Goal: Transaction & Acquisition: Purchase product/service

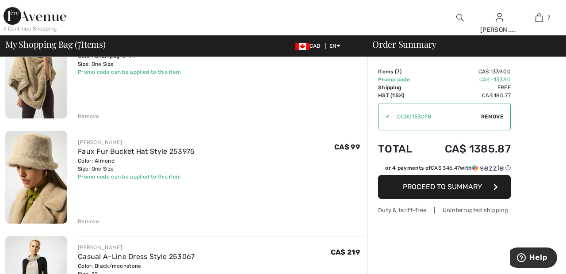
scroll to position [418, 0]
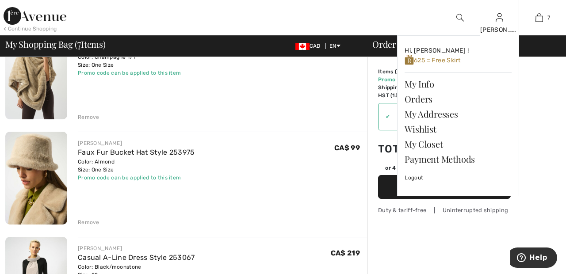
click at [500, 19] on img at bounding box center [500, 17] width 8 height 11
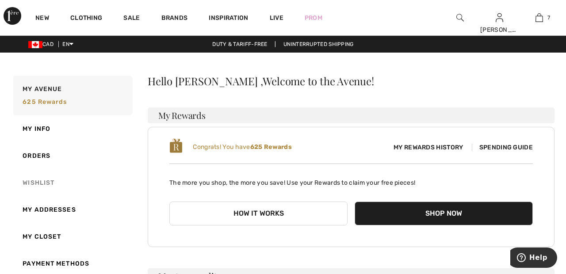
click at [51, 182] on link "Wishlist" at bounding box center [71, 182] width 121 height 27
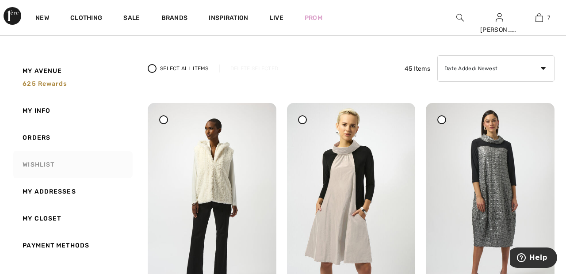
scroll to position [53, 0]
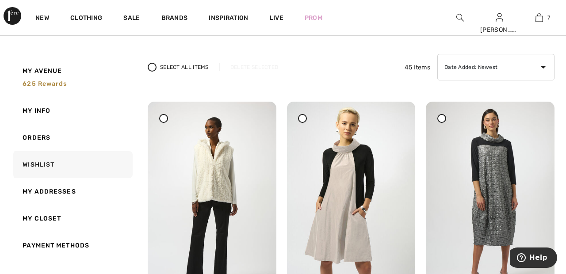
click at [446, 113] on span at bounding box center [441, 118] width 11 height 11
click at [255, 64] on div "Delete Selected" at bounding box center [254, 67] width 70 height 8
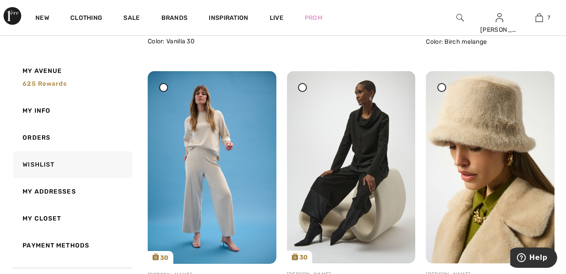
scroll to position [0, 0]
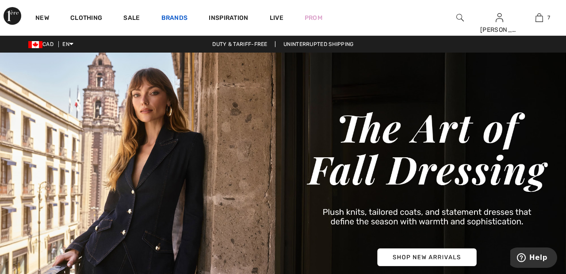
click at [176, 15] on link "Brands" at bounding box center [174, 18] width 27 height 9
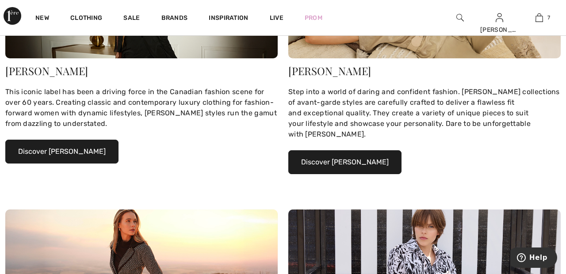
scroll to position [194, 0]
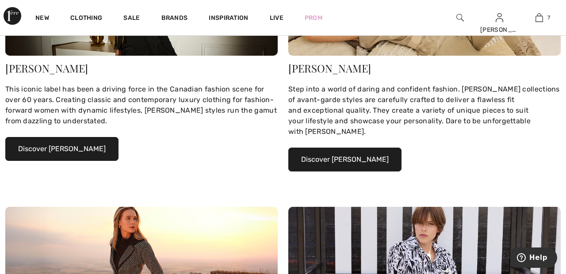
click at [95, 145] on button "Discover Joseph Ribkoff" at bounding box center [61, 149] width 113 height 24
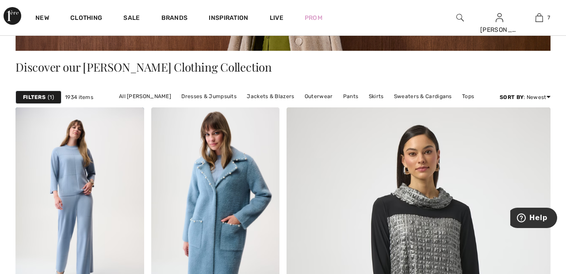
scroll to position [180, 0]
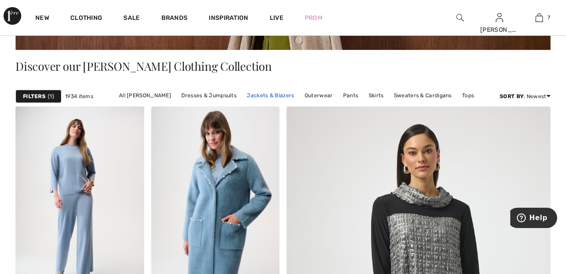
click at [274, 95] on link "Jackets & Blazers" at bounding box center [270, 95] width 56 height 11
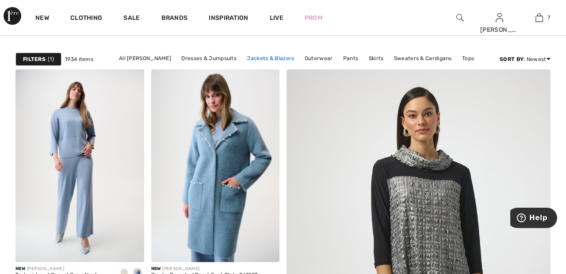
scroll to position [223, 0]
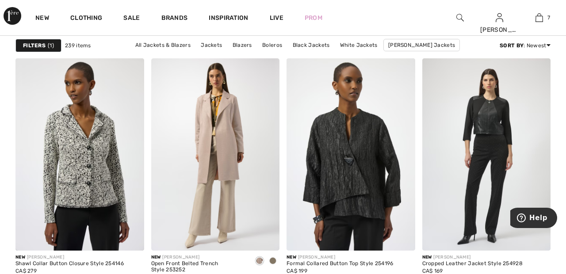
scroll to position [559, 0]
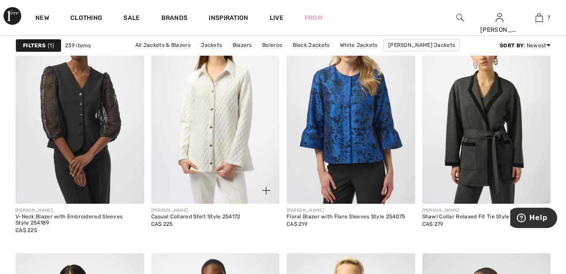
click at [236, 117] on img at bounding box center [215, 107] width 129 height 193
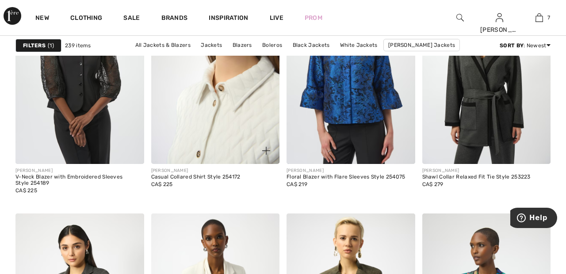
scroll to position [1222, 0]
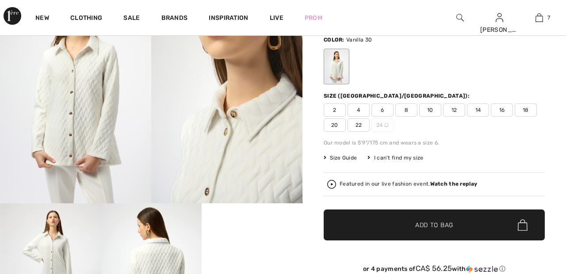
click at [419, 92] on div "Size (CA/US):" at bounding box center [434, 96] width 221 height 8
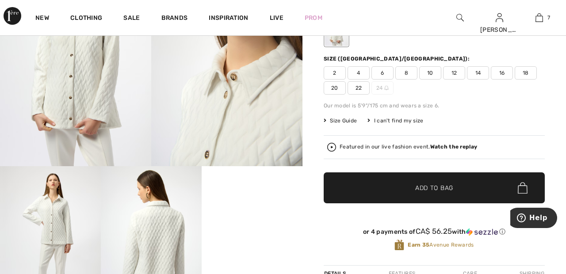
scroll to position [116, 0]
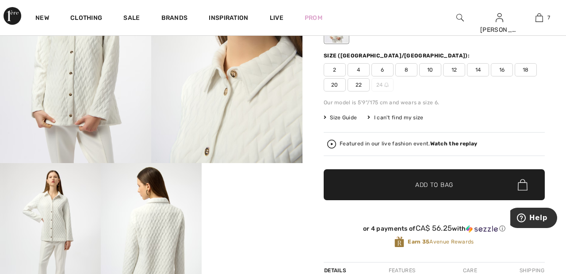
click at [455, 144] on strong "Watch the replay" at bounding box center [453, 144] width 47 height 6
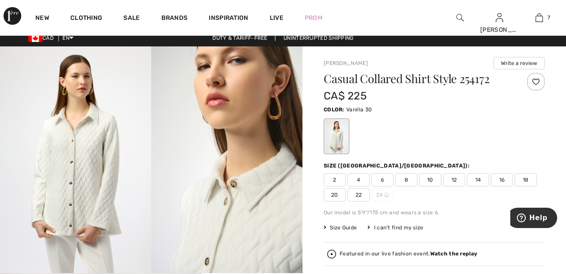
scroll to position [8, 0]
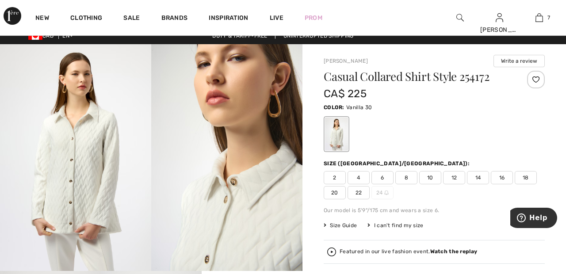
click at [531, 78] on div at bounding box center [536, 80] width 18 height 18
click at [361, 189] on span "22" at bounding box center [358, 192] width 22 height 13
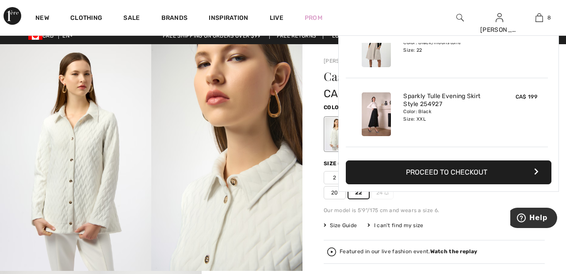
scroll to position [441, 0]
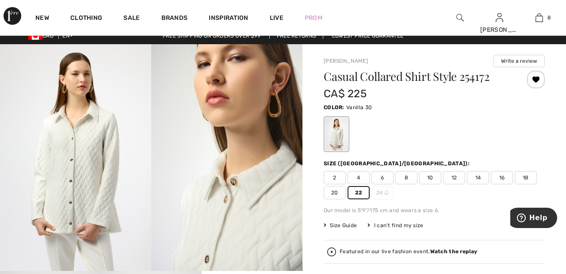
click at [355, 14] on div "New Clothing Sale Brands Inspiration Live Prom Sandra Hi, Sandra ! 625 = Free S…" at bounding box center [283, 17] width 566 height 35
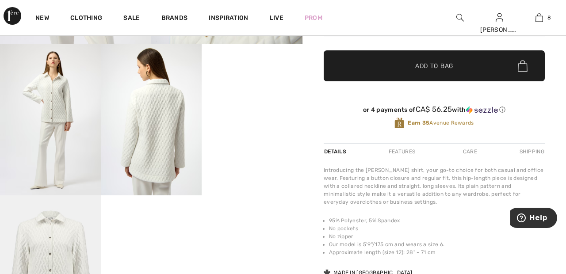
scroll to position [242, 0]
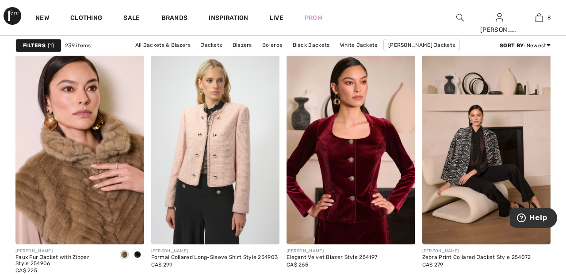
scroll to position [3018, 0]
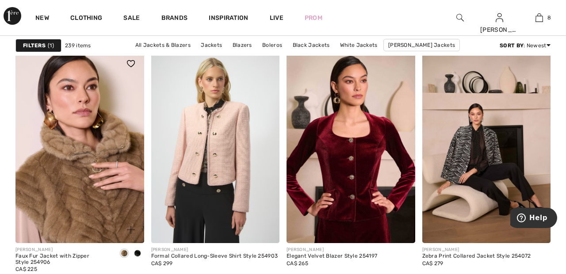
click at [118, 187] on img at bounding box center [79, 146] width 129 height 193
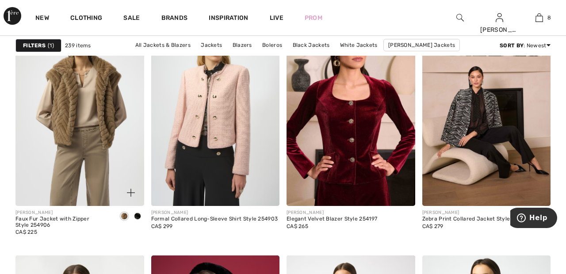
scroll to position [3061, 0]
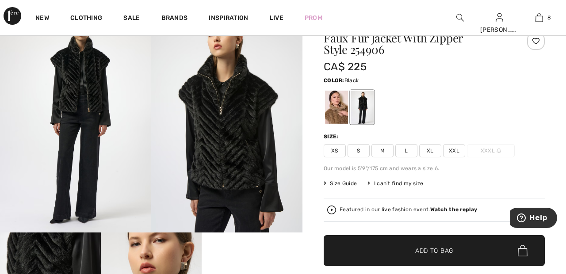
click at [366, 99] on div at bounding box center [362, 107] width 23 height 33
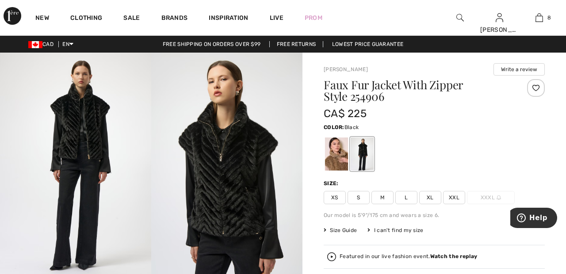
click at [334, 149] on div at bounding box center [336, 153] width 23 height 33
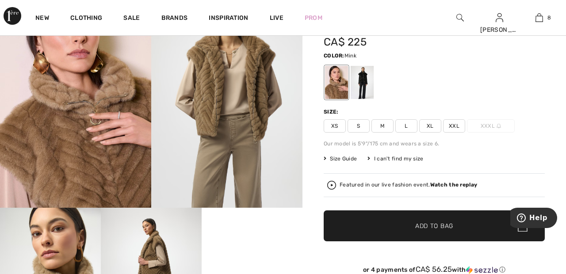
scroll to position [72, 0]
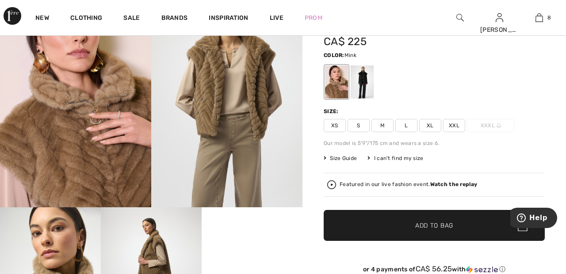
click at [462, 122] on span "XXL" at bounding box center [454, 125] width 22 height 13
click at [431, 229] on span "Add to Bag" at bounding box center [434, 225] width 38 height 9
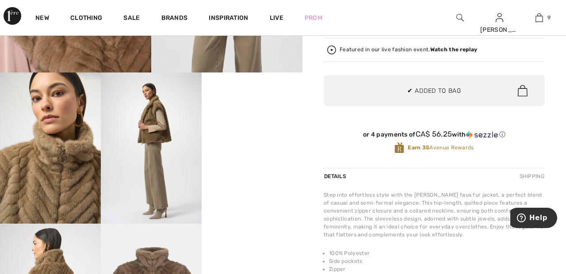
scroll to position [207, 0]
click at [257, 123] on video "Your browser does not support the video tag." at bounding box center [252, 97] width 101 height 50
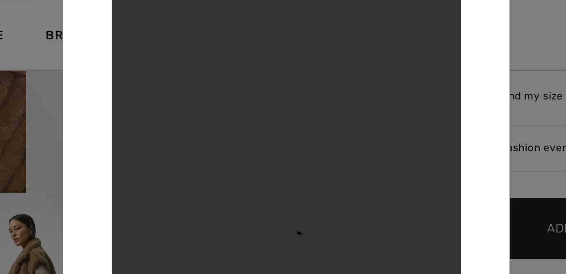
scroll to position [180, 0]
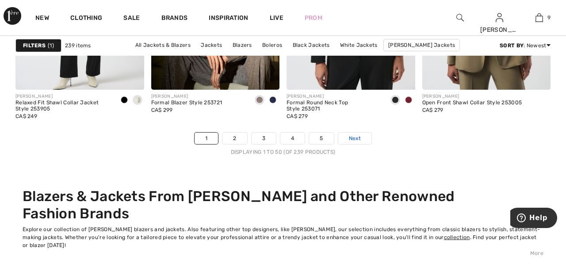
click at [367, 136] on link "Next" at bounding box center [354, 138] width 33 height 11
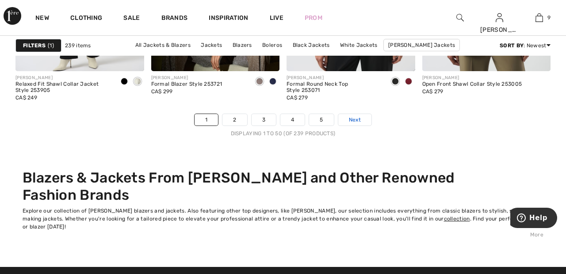
scroll to position [3698, 0]
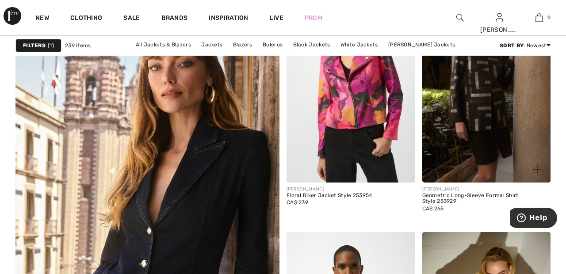
click at [479, 114] on img at bounding box center [486, 86] width 129 height 193
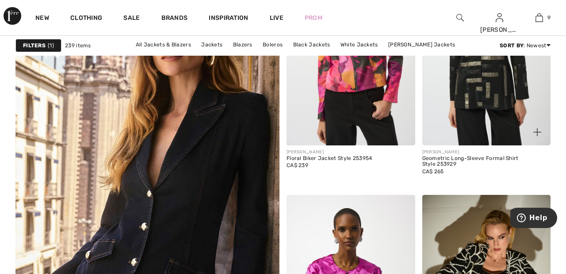
scroll to position [2061, 0]
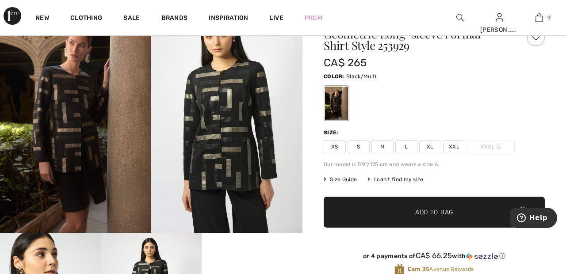
scroll to position [46, 0]
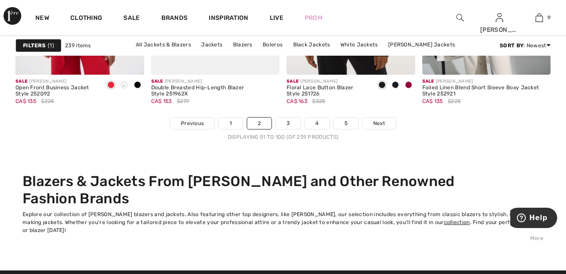
scroll to position [3674, 0]
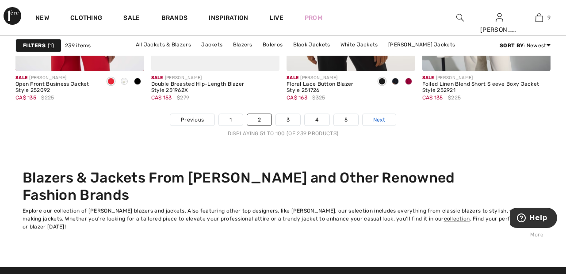
click at [388, 115] on link "Next" at bounding box center [378, 119] width 33 height 11
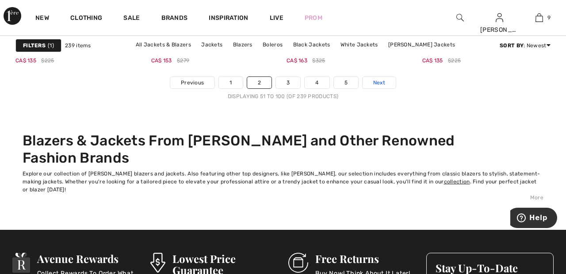
scroll to position [3717, 0]
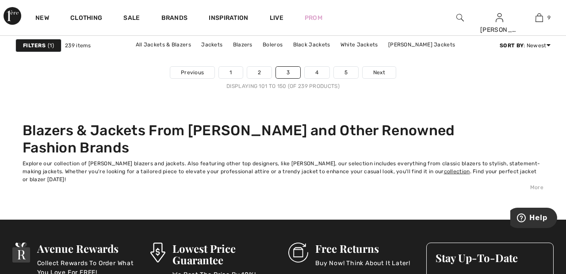
scroll to position [3723, 0]
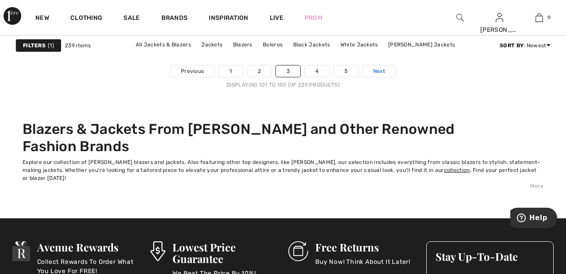
click at [385, 69] on span "Next" at bounding box center [379, 71] width 12 height 8
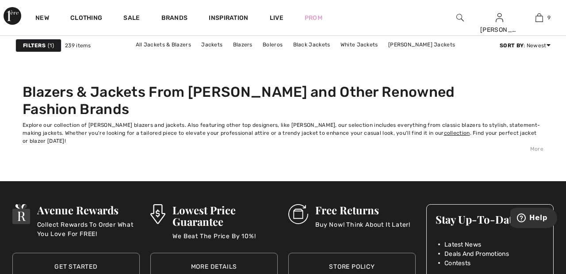
scroll to position [3765, 0]
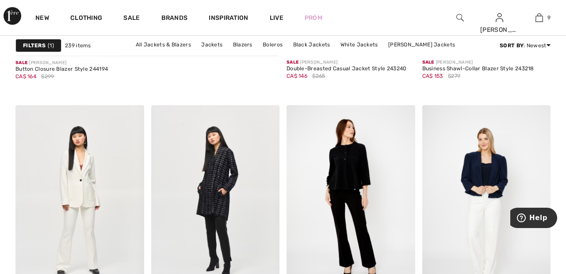
scroll to position [2389, 0]
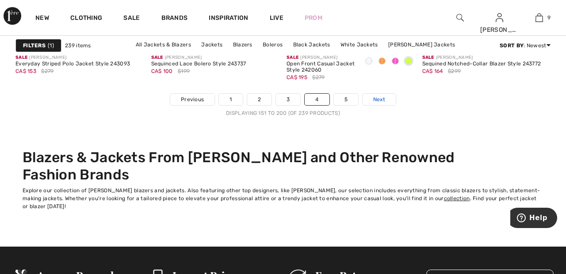
click at [388, 99] on link "Next" at bounding box center [378, 99] width 33 height 11
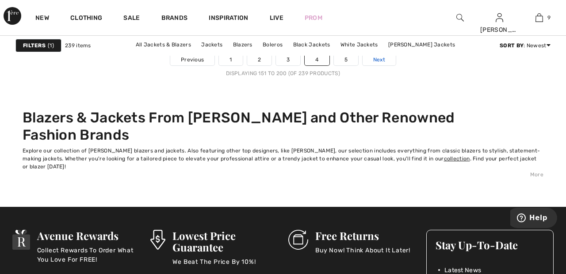
scroll to position [3737, 0]
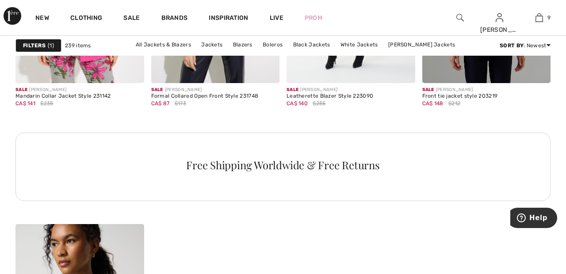
scroll to position [2840, 0]
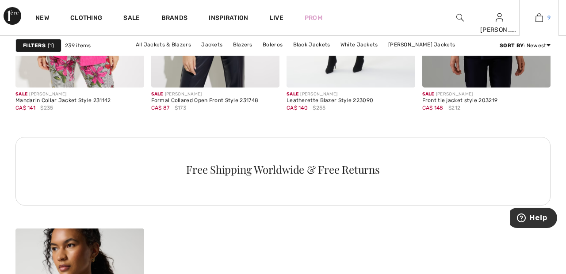
click at [542, 15] on img at bounding box center [539, 17] width 8 height 11
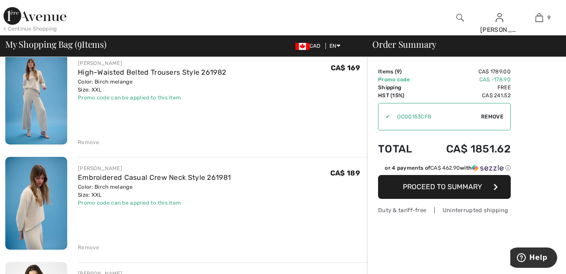
scroll to position [76, 0]
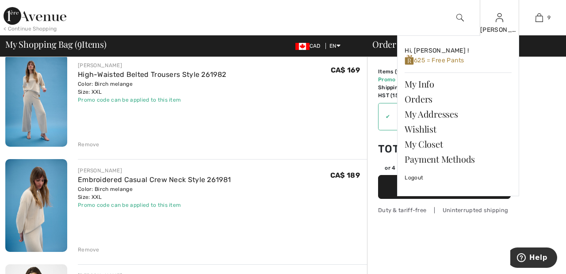
click at [503, 19] on img at bounding box center [500, 17] width 8 height 11
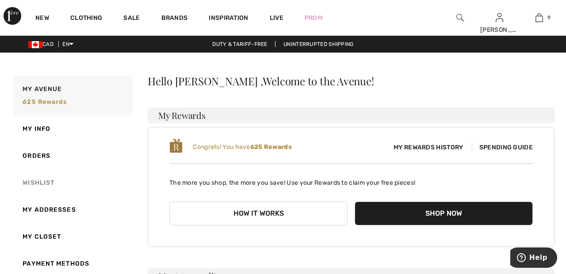
click at [48, 182] on link "Wishlist" at bounding box center [71, 182] width 121 height 27
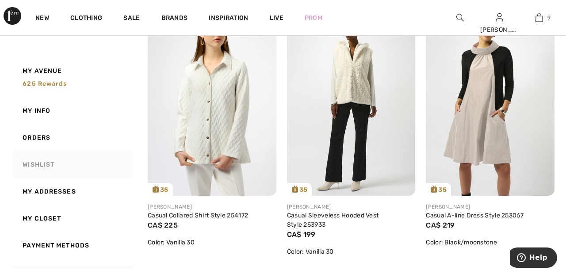
scroll to position [160, 0]
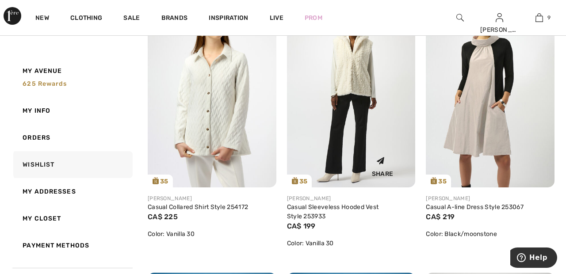
click at [365, 72] on img at bounding box center [351, 91] width 129 height 192
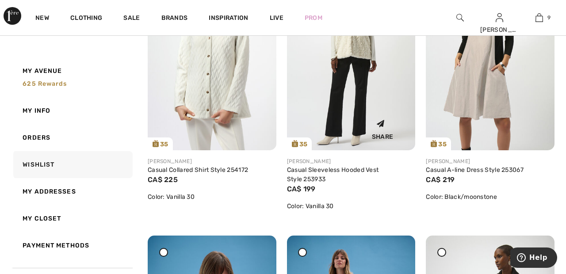
scroll to position [202, 0]
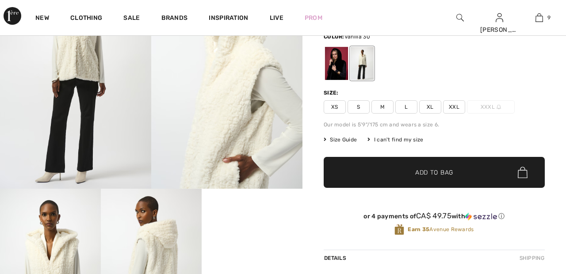
click at [459, 104] on span "XXL" at bounding box center [454, 106] width 22 height 13
click at [454, 176] on span "✔ Added to Bag Add to Bag" at bounding box center [434, 172] width 221 height 31
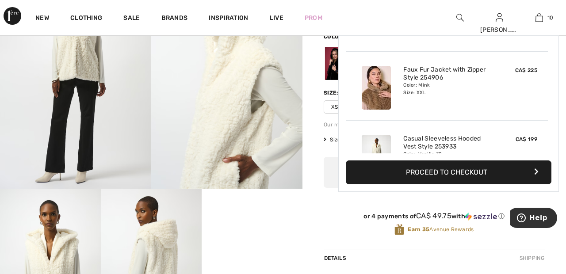
scroll to position [579, 0]
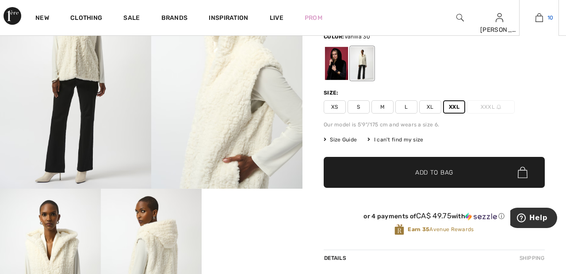
click at [542, 15] on img at bounding box center [539, 17] width 8 height 11
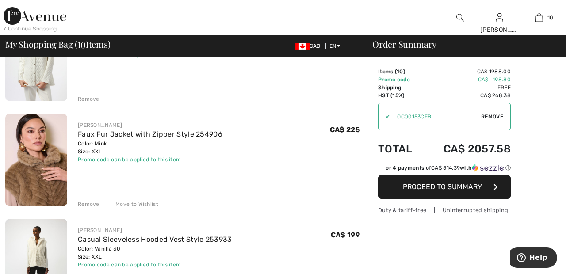
scroll to position [860, 0]
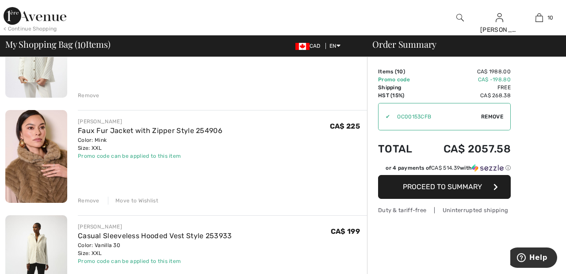
click at [142, 200] on div "Move to Wishlist" at bounding box center [133, 201] width 50 height 8
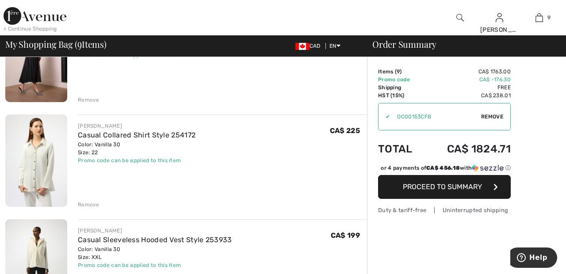
scroll to position [753, 0]
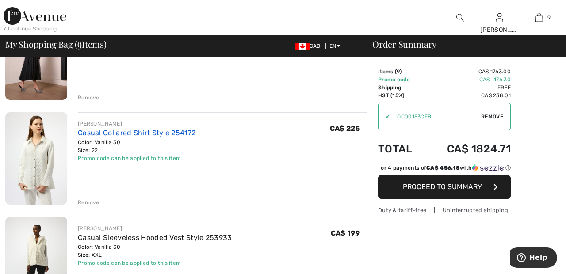
click at [176, 132] on link "Casual Collared Shirt Style 254172" at bounding box center [137, 133] width 118 height 8
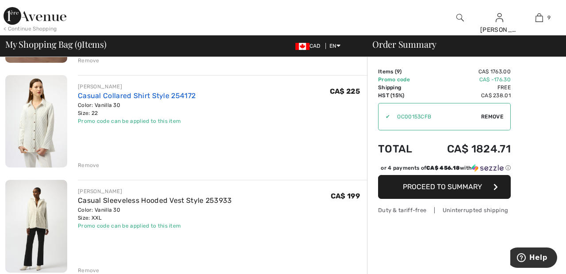
scroll to position [796, 0]
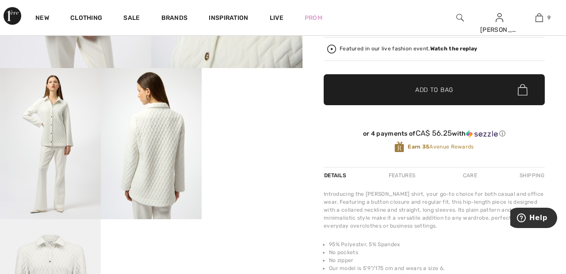
scroll to position [208, 0]
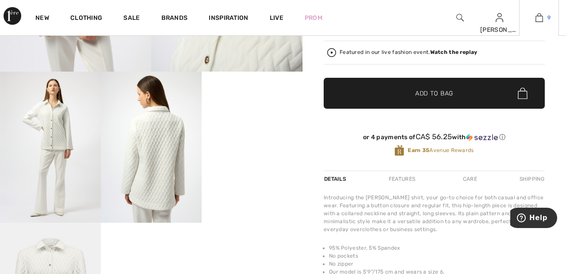
click at [547, 20] on span "9" at bounding box center [548, 18] width 3 height 8
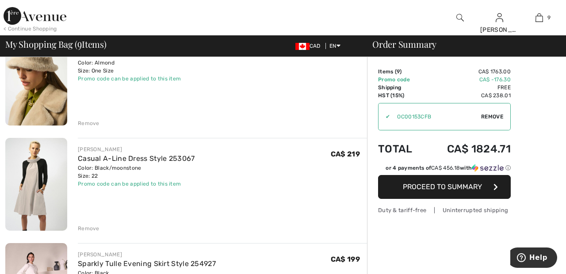
scroll to position [519, 0]
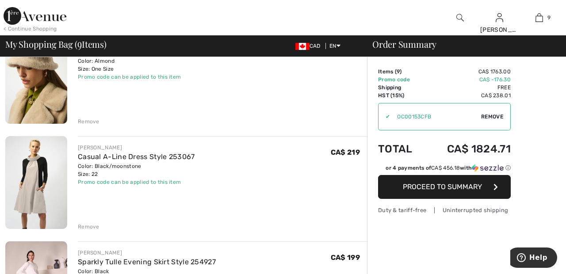
click at [90, 223] on div "Remove" at bounding box center [89, 227] width 22 height 8
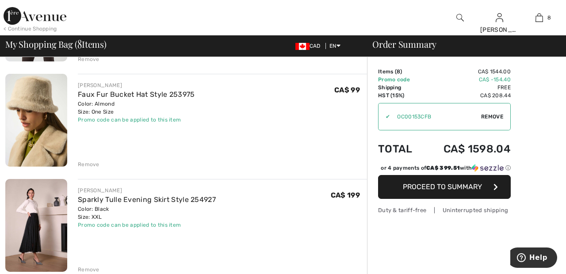
scroll to position [472, 0]
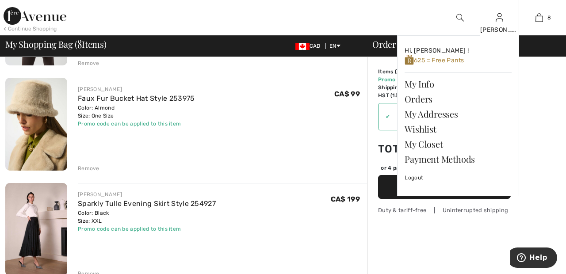
click at [498, 18] on img at bounding box center [500, 17] width 8 height 11
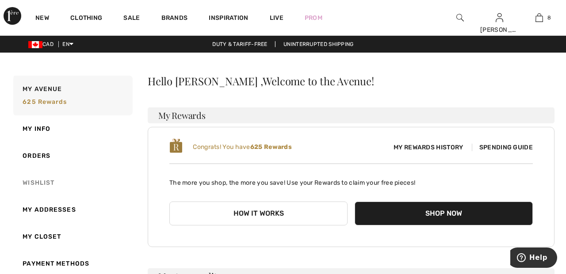
click at [47, 179] on link "Wishlist" at bounding box center [71, 182] width 121 height 27
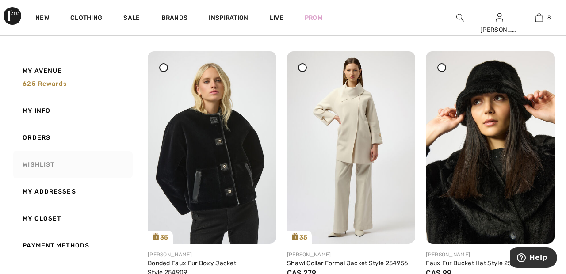
scroll to position [1203, 0]
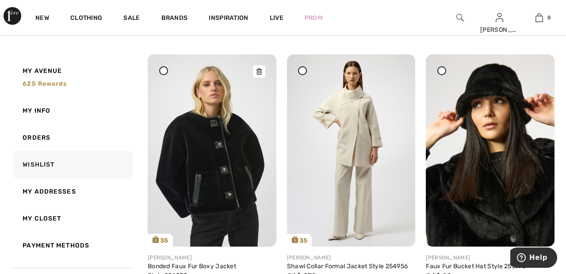
click at [201, 157] on img at bounding box center [212, 150] width 129 height 192
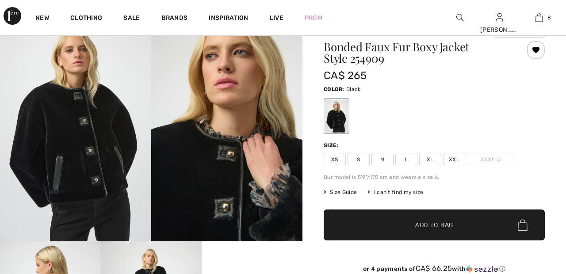
click at [458, 155] on span "XXL" at bounding box center [454, 159] width 22 height 13
click at [458, 228] on span "✔ Added to Bag Add to Bag" at bounding box center [434, 225] width 221 height 31
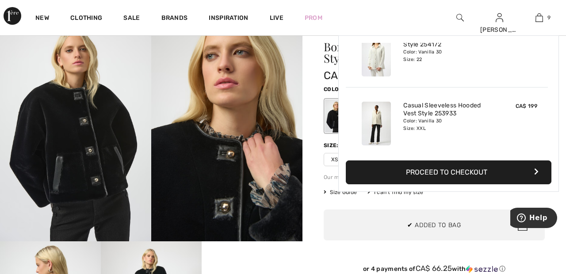
scroll to position [510, 0]
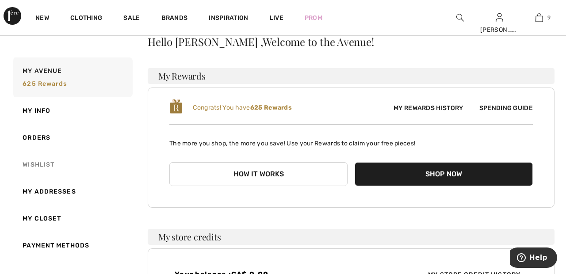
click at [55, 165] on link "Wishlist" at bounding box center [71, 164] width 121 height 27
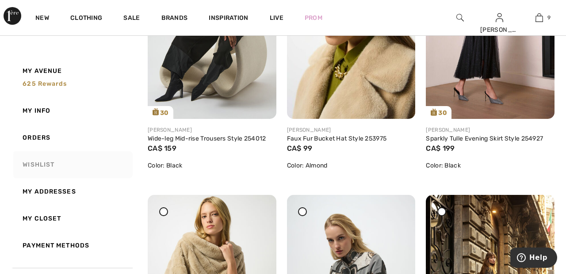
scroll to position [571, 0]
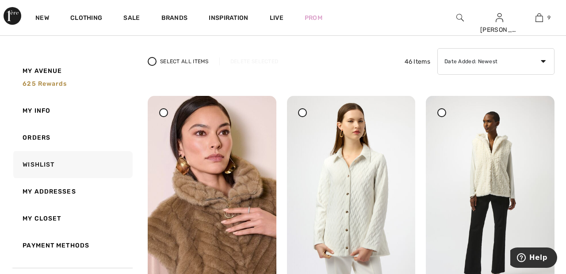
scroll to position [59, 0]
click at [549, 18] on span "9" at bounding box center [548, 18] width 3 height 8
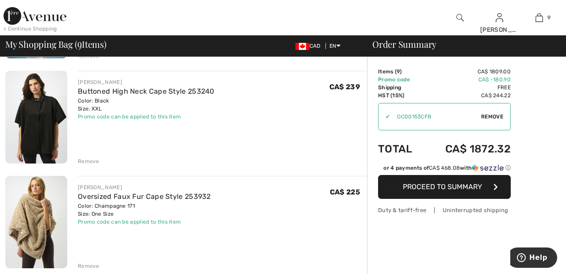
scroll to position [270, 0]
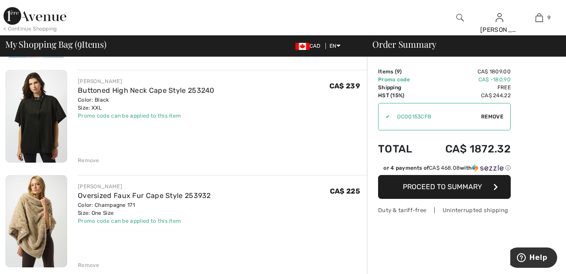
click at [91, 160] on div "Remove" at bounding box center [89, 160] width 22 height 8
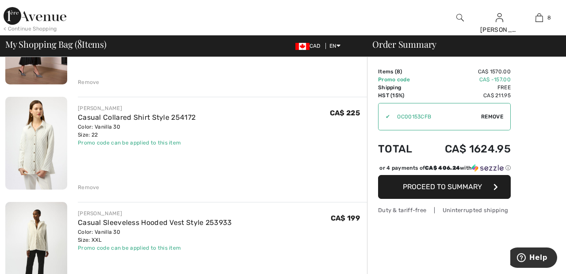
scroll to position [559, 0]
click at [94, 183] on div "Remove" at bounding box center [89, 187] width 22 height 8
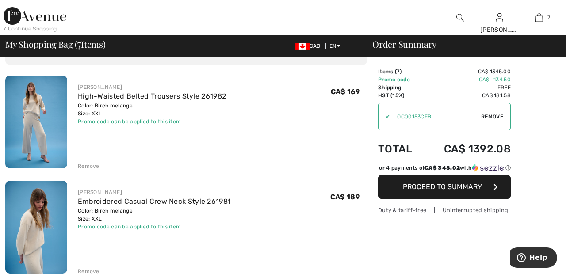
scroll to position [0, 0]
